Goal: Find specific page/section: Find specific page/section

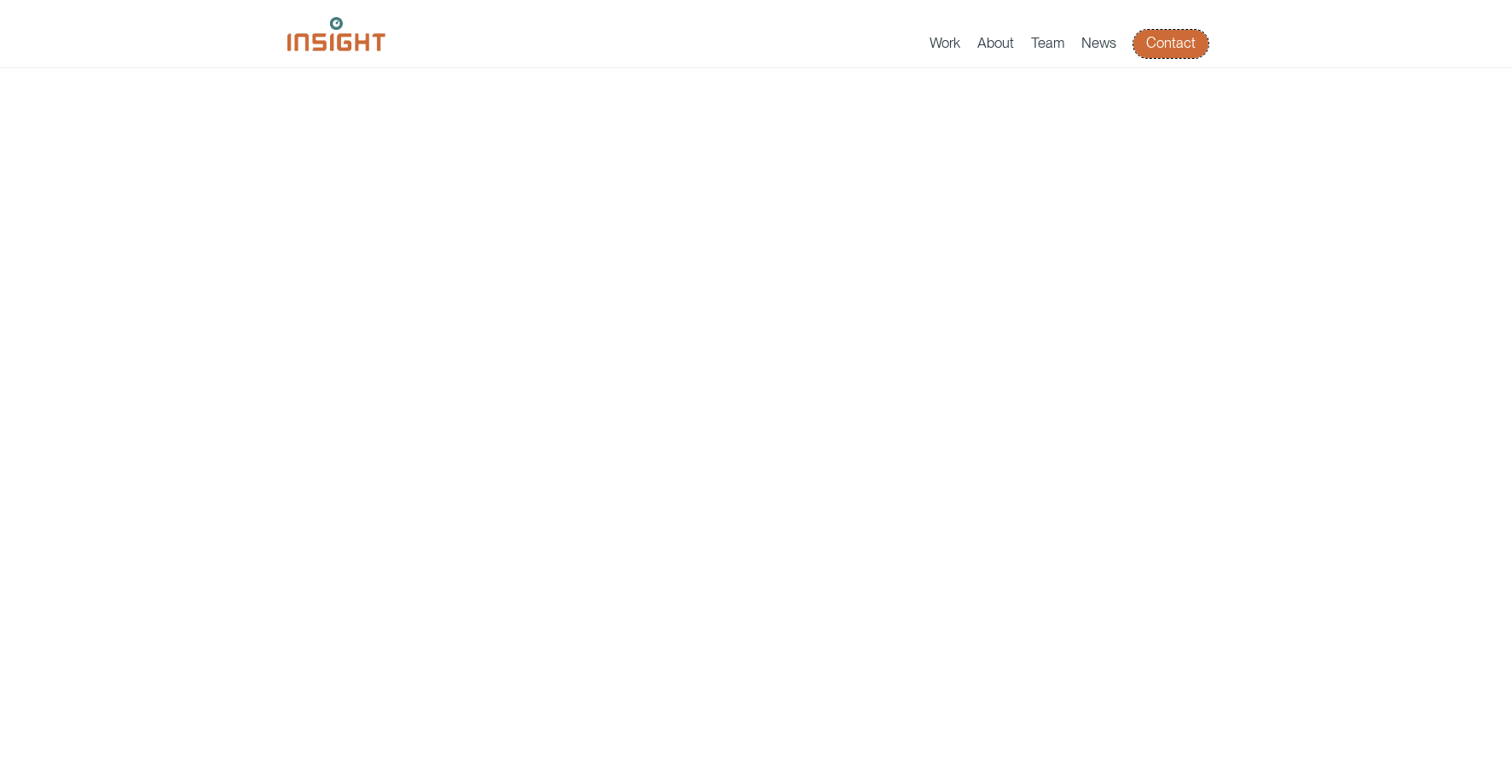
click at [1144, 43] on link "Contact" at bounding box center [1171, 44] width 75 height 28
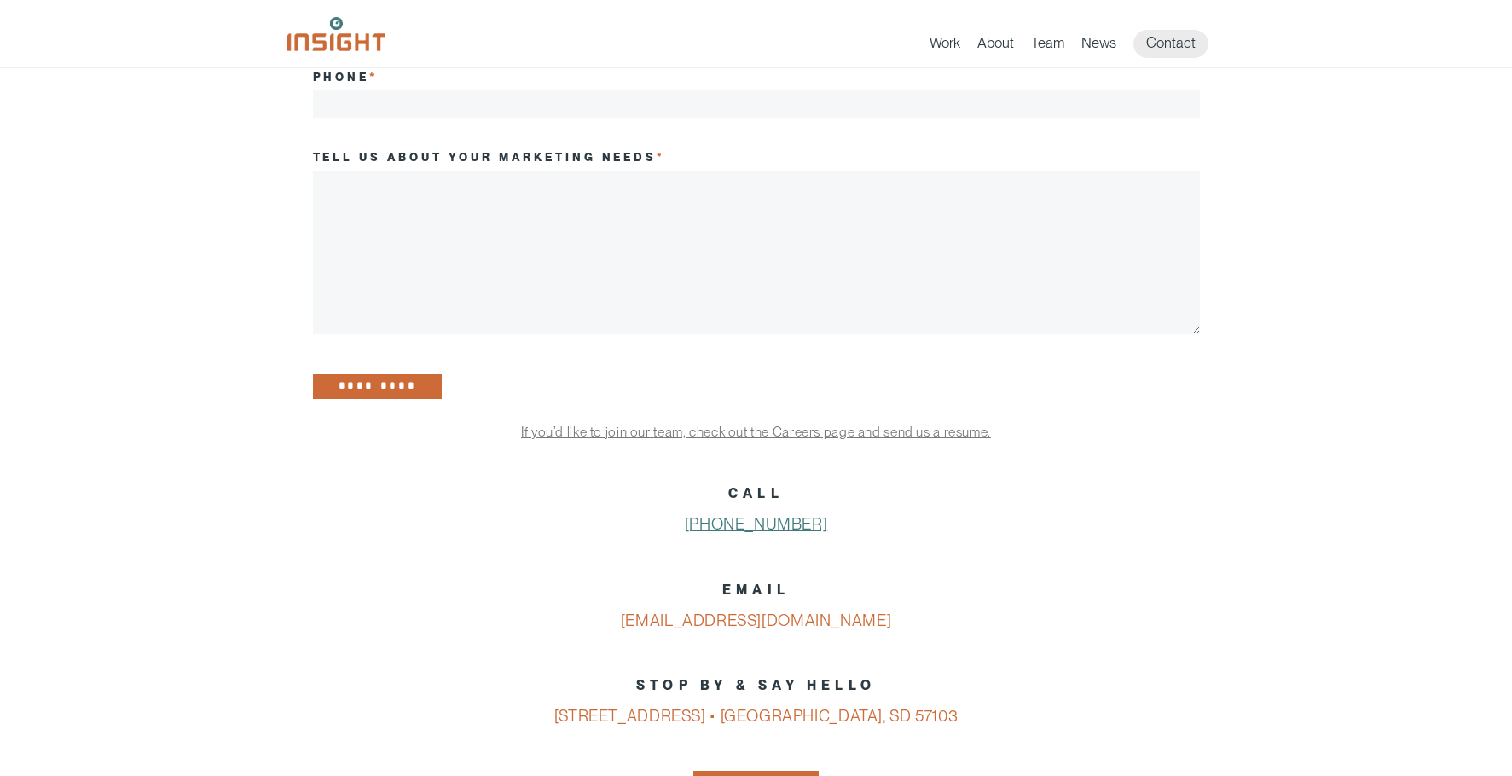
scroll to position [398, 0]
click at [763, 439] on link "If you’d like to join our team, check out the Careers page and send us a resume." at bounding box center [756, 431] width 470 height 16
